Goal: Information Seeking & Learning: Find specific fact

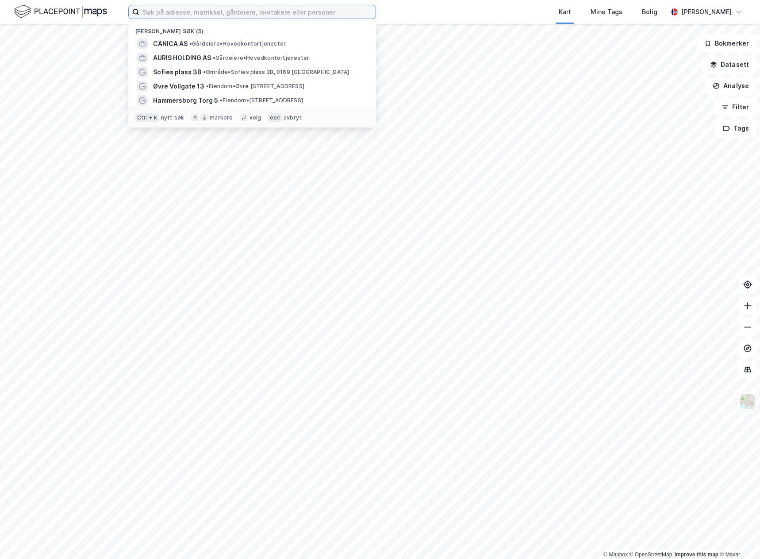
click at [234, 9] on input at bounding box center [257, 11] width 236 height 13
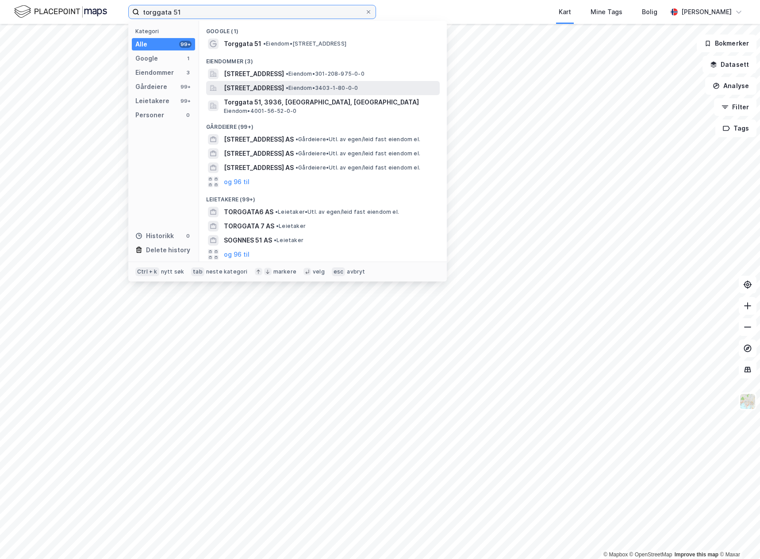
type input "torggata 51"
click at [358, 85] on span "• Eiendom • 3403-1-80-0-0" at bounding box center [322, 88] width 72 height 7
